Goal: Task Accomplishment & Management: Manage account settings

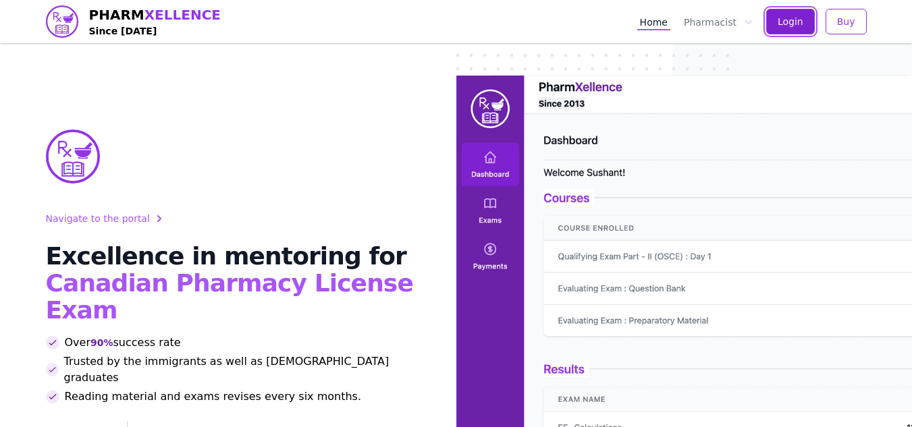
click at [788, 12] on button "Login" at bounding box center [790, 22] width 49 height 26
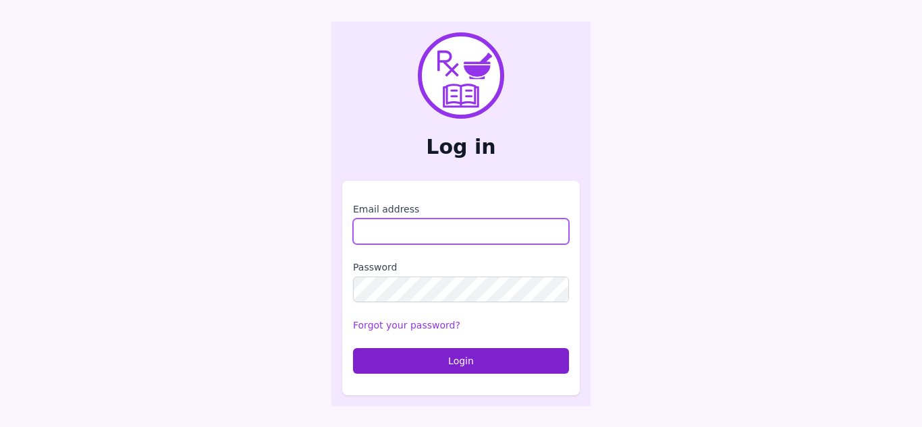
type input "**********"
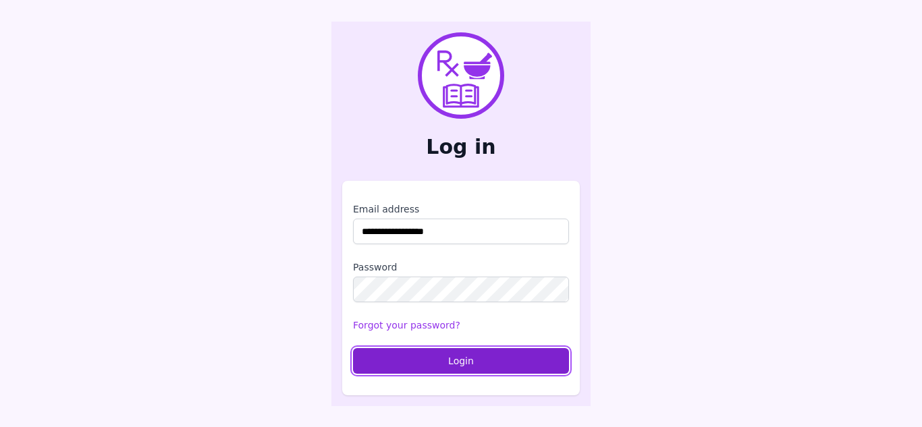
click at [427, 370] on button "Login" at bounding box center [461, 361] width 216 height 26
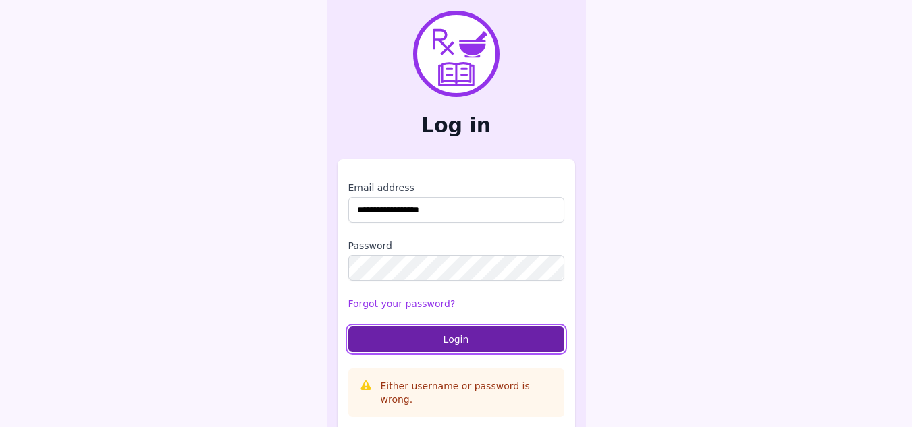
scroll to position [9, 0]
